Goal: Information Seeking & Learning: Learn about a topic

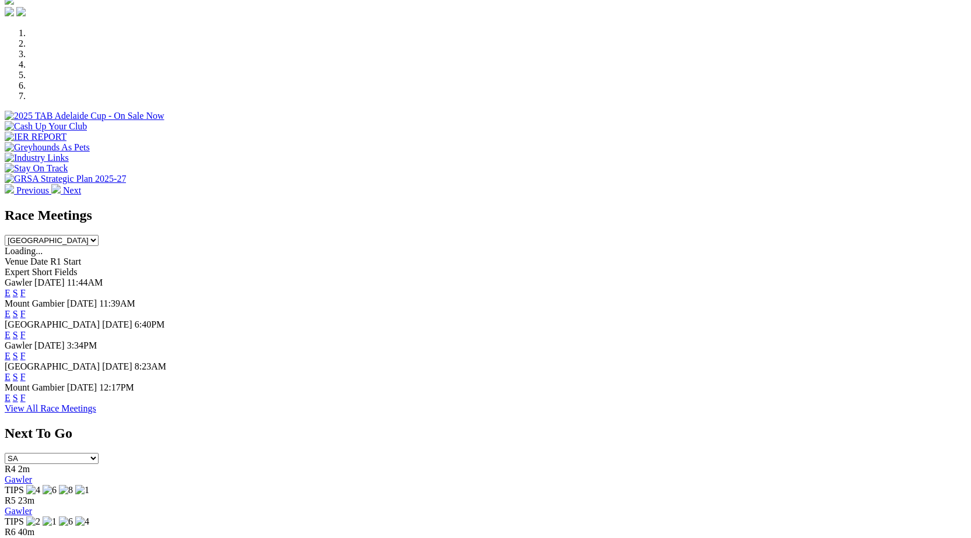
scroll to position [371, 0]
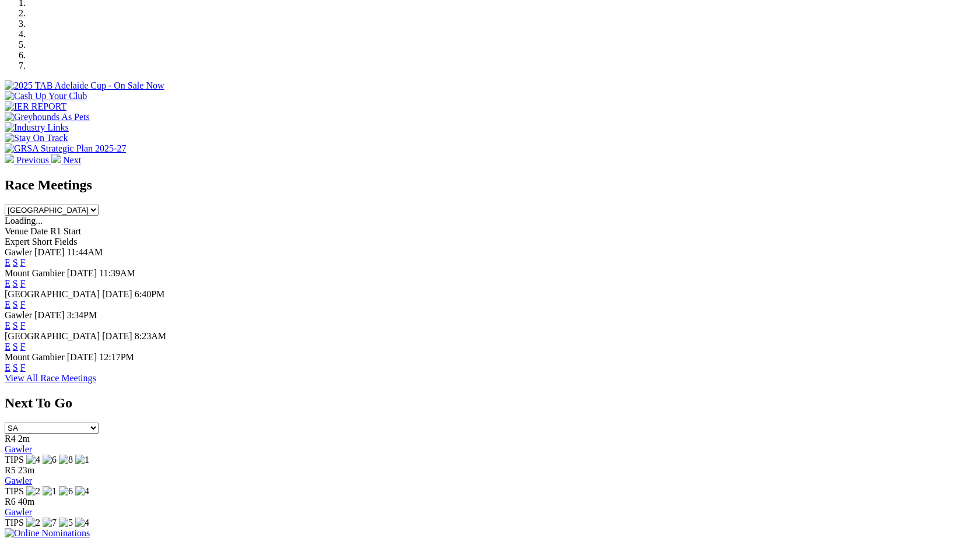
click at [26, 342] on link "F" at bounding box center [22, 347] width 5 height 10
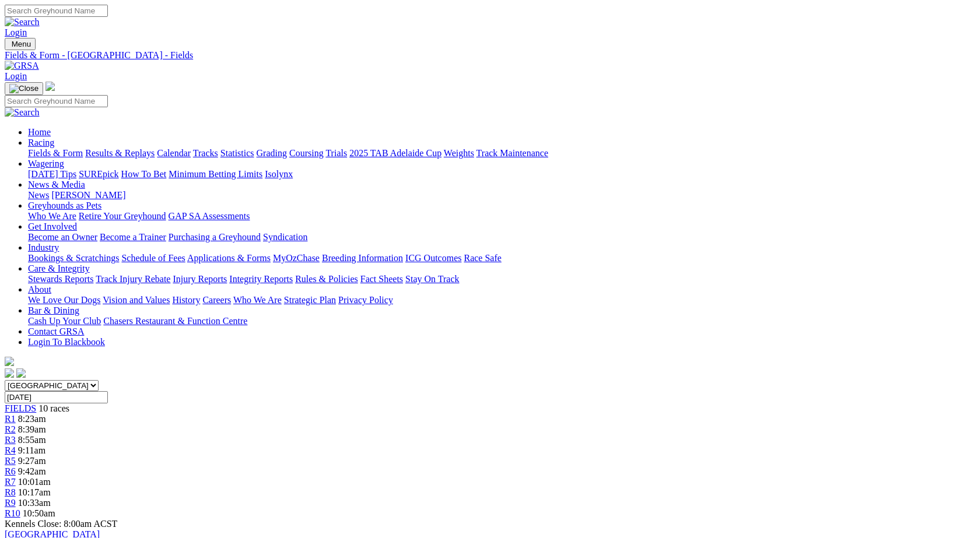
click at [52, 148] on link "Fields & Form" at bounding box center [55, 153] width 55 height 10
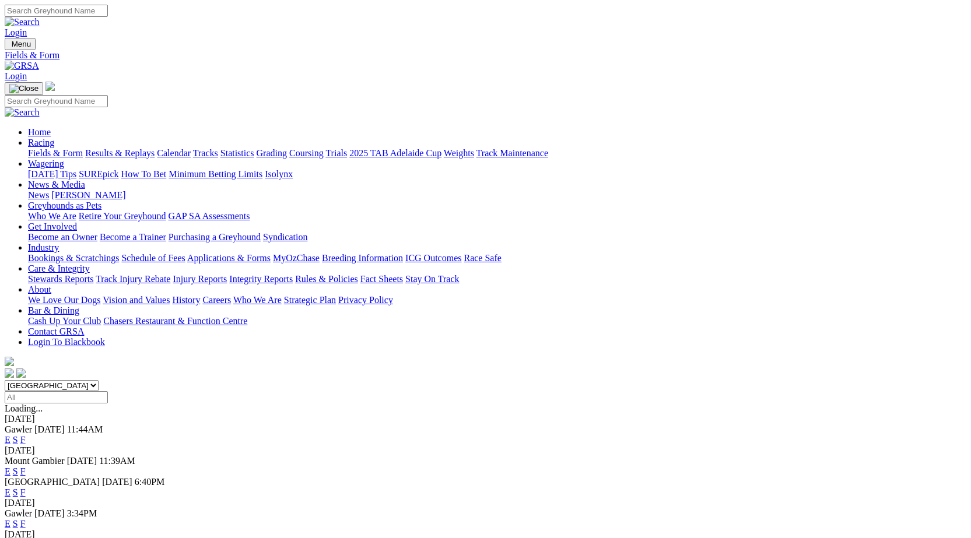
click at [26, 435] on link "F" at bounding box center [22, 440] width 5 height 10
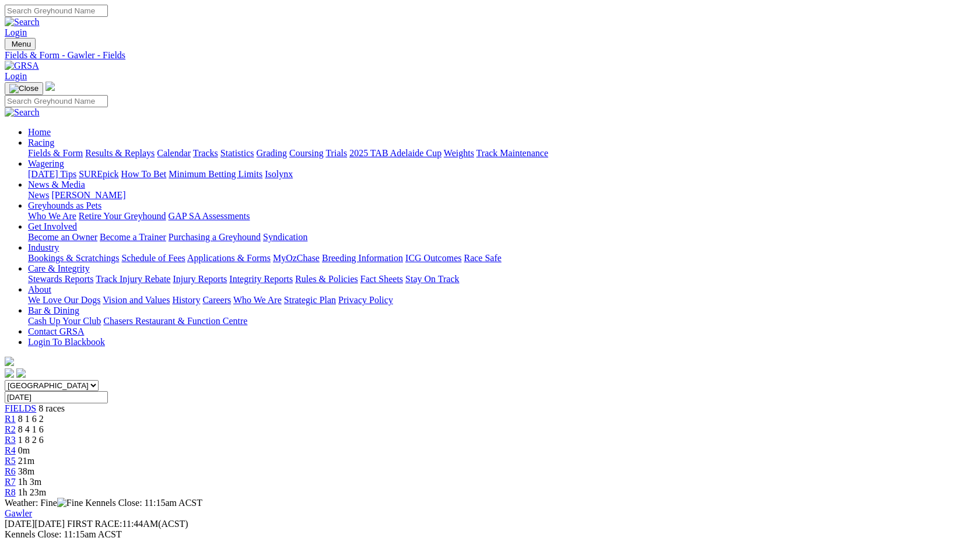
click at [16, 435] on span "R3" at bounding box center [10, 440] width 11 height 10
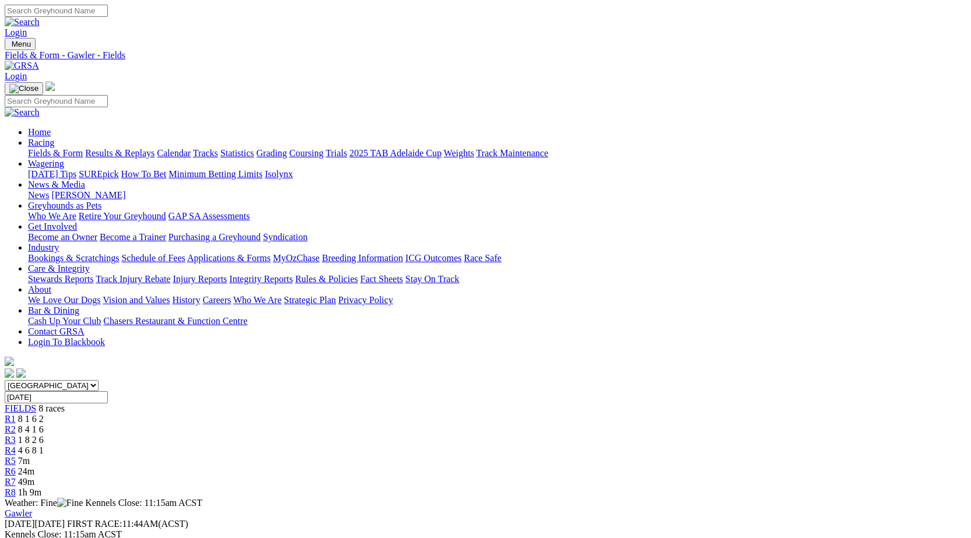
click at [16, 446] on span "R4" at bounding box center [10, 451] width 11 height 10
